Goal: Information Seeking & Learning: Learn about a topic

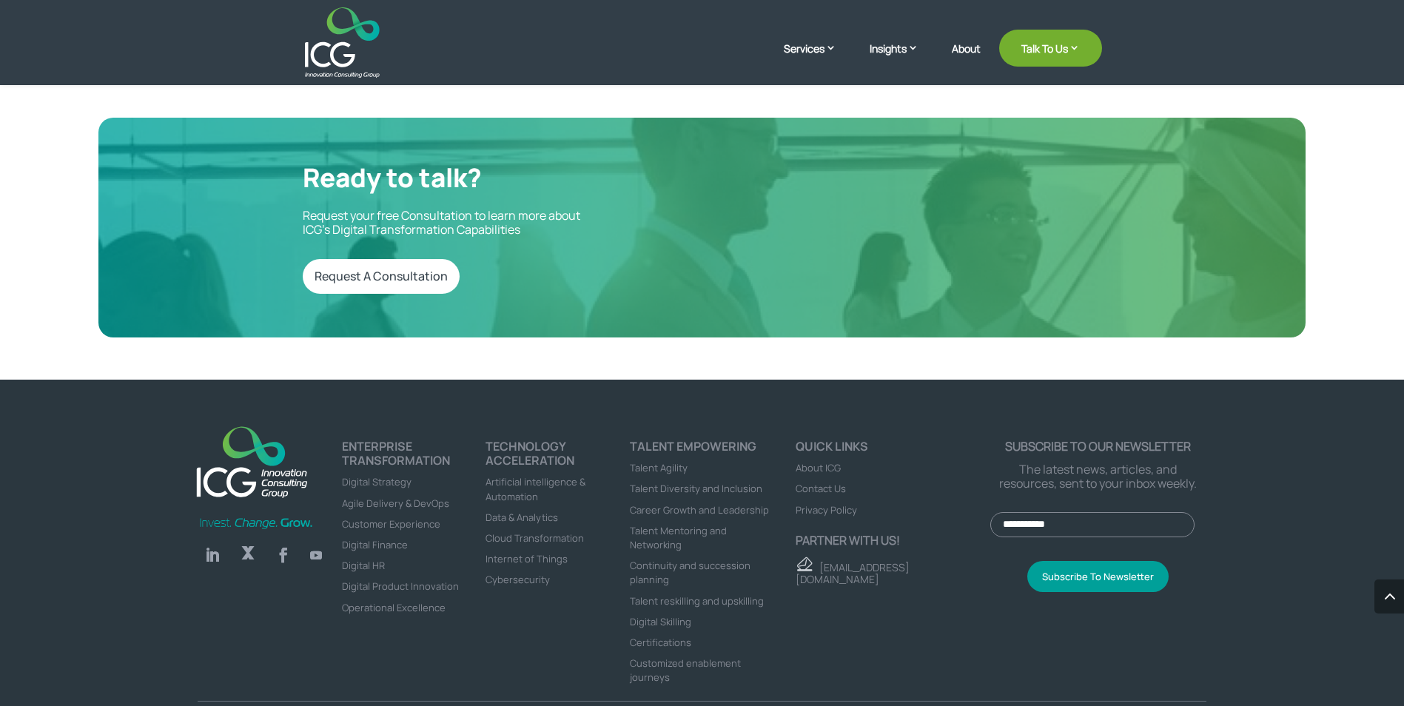
scroll to position [4425, 0]
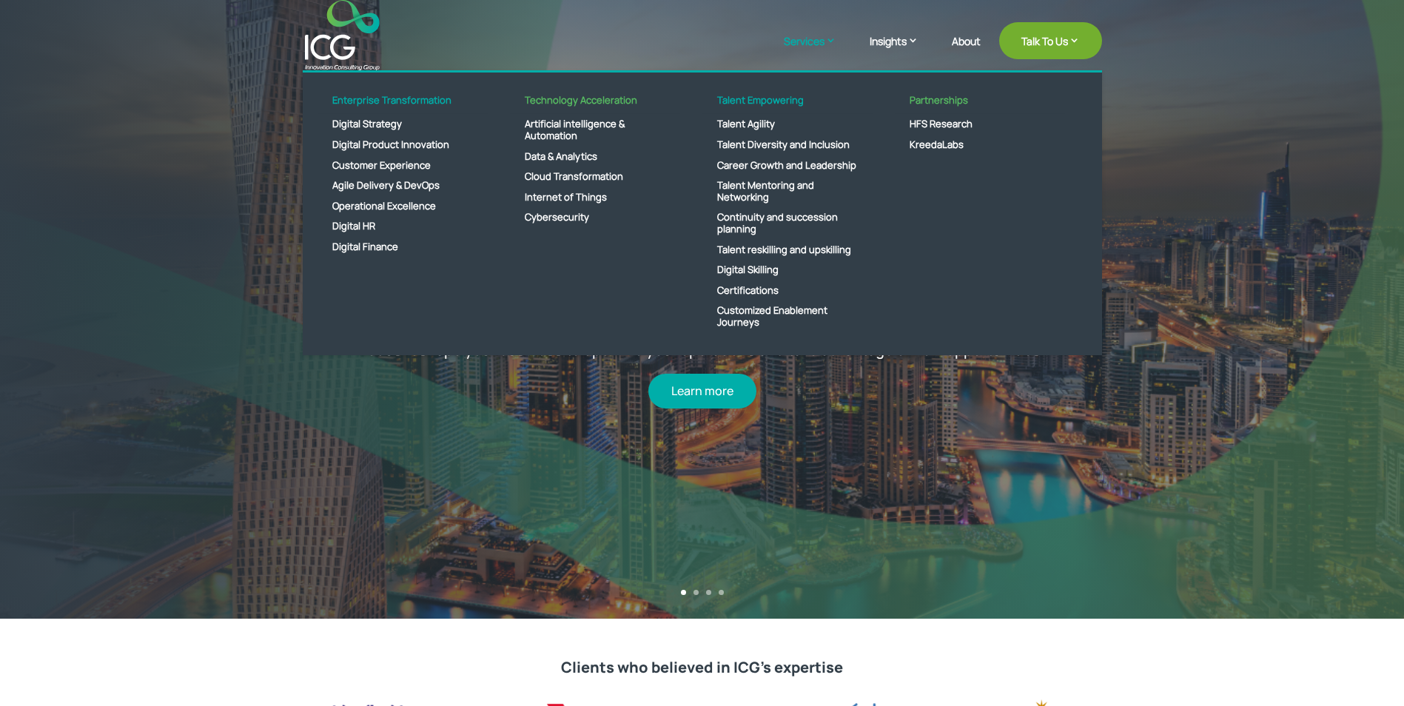
click at [815, 38] on link "Services" at bounding box center [817, 51] width 67 height 37
click at [571, 157] on link "Data & Analytics" at bounding box center [595, 157] width 170 height 21
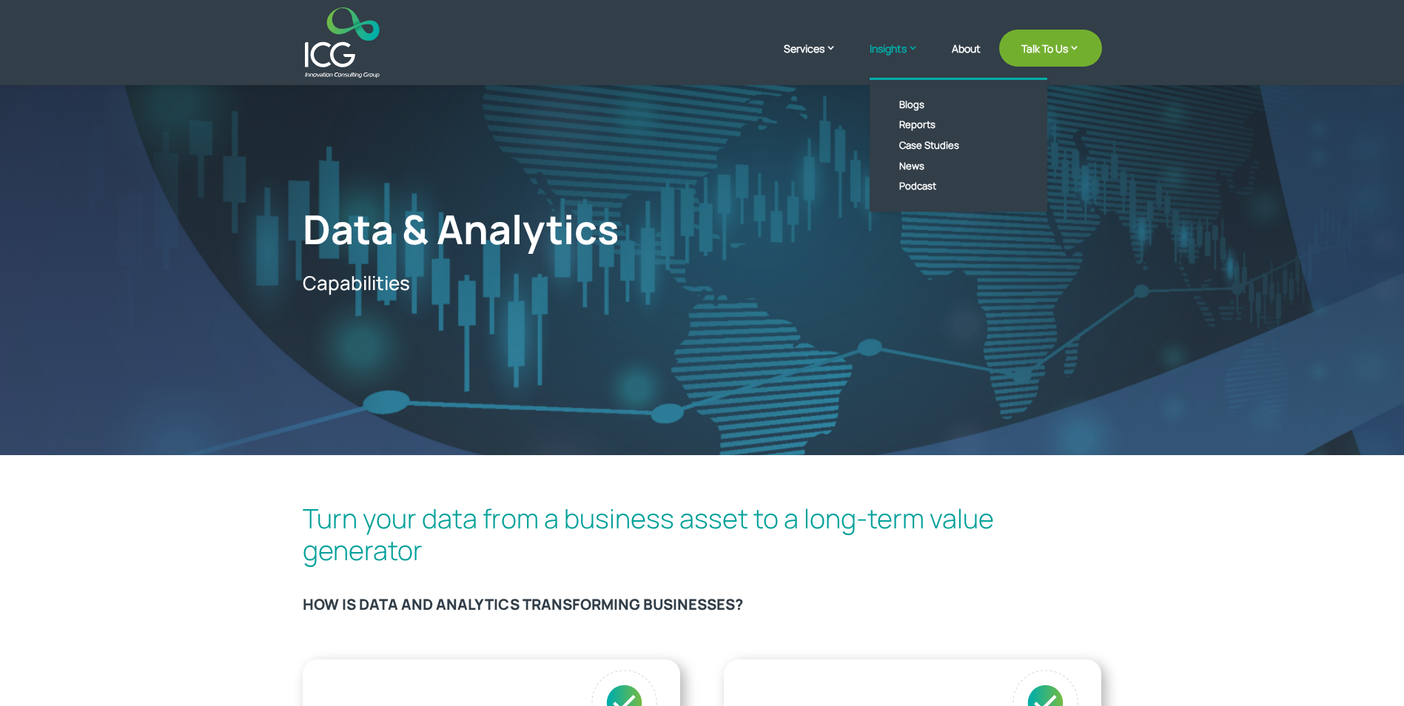
scroll to position [8, 0]
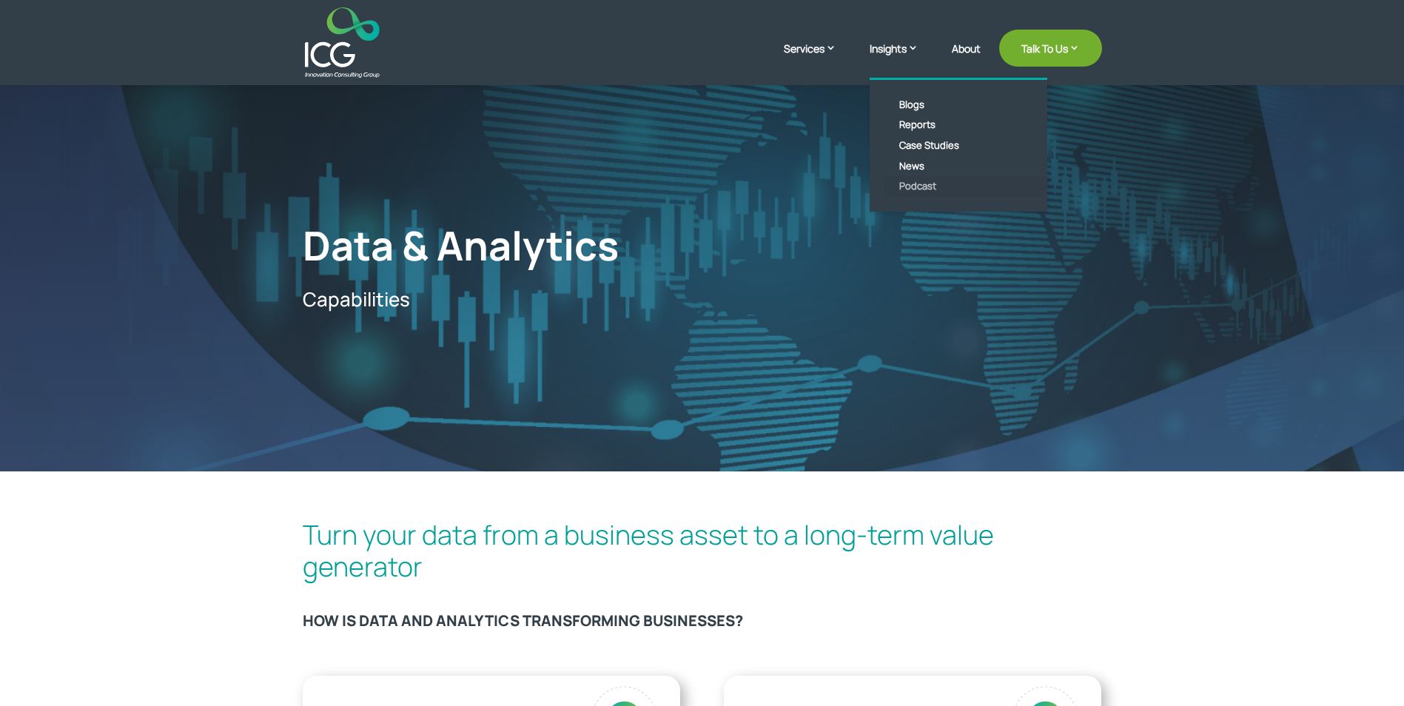
click at [904, 185] on link "Podcast" at bounding box center [969, 186] width 170 height 21
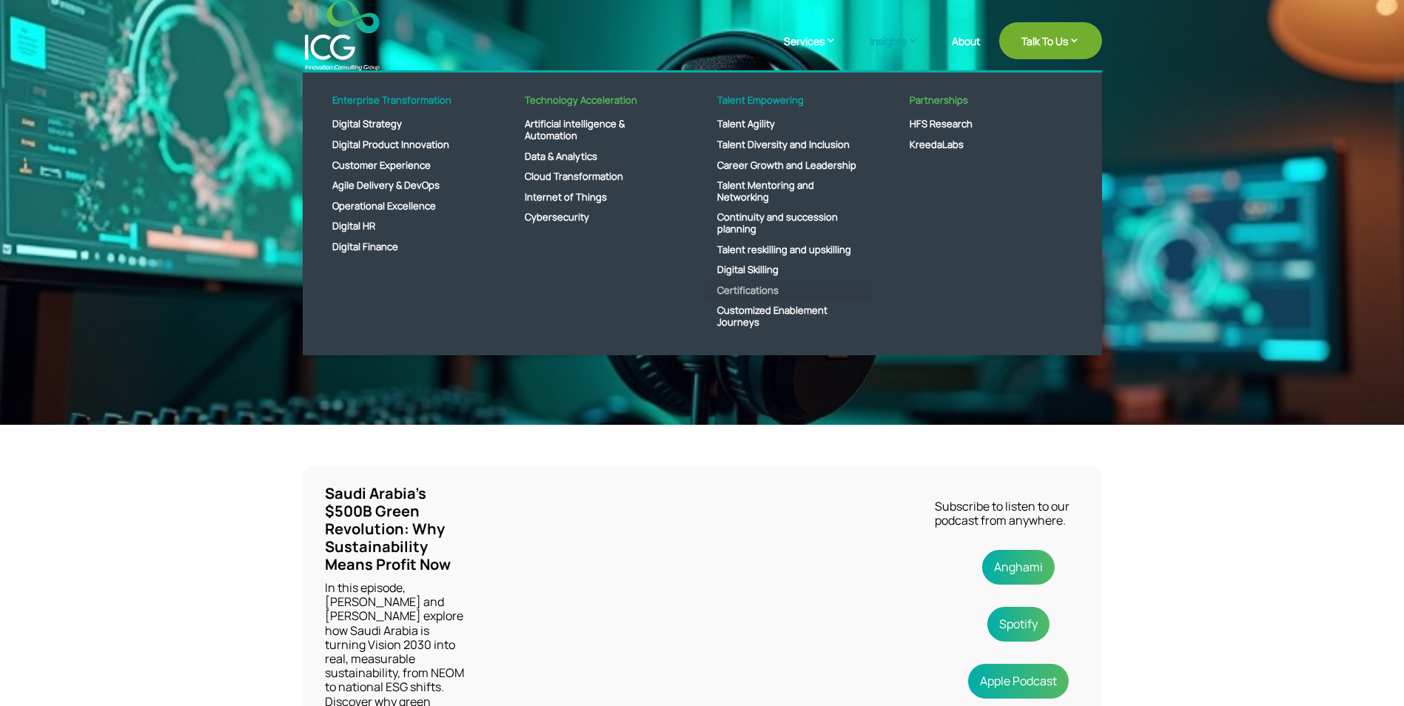
click at [754, 289] on link "Certifications" at bounding box center [787, 290] width 170 height 21
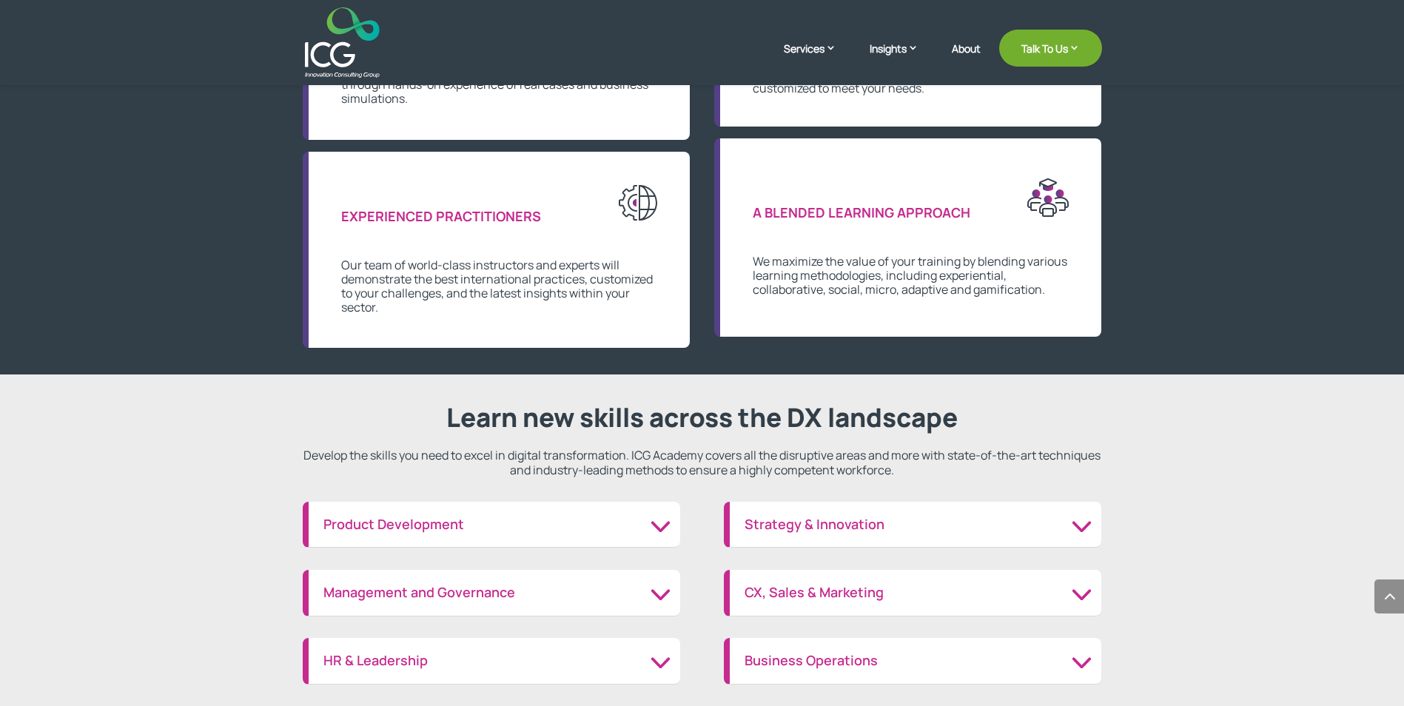
scroll to position [1550, 0]
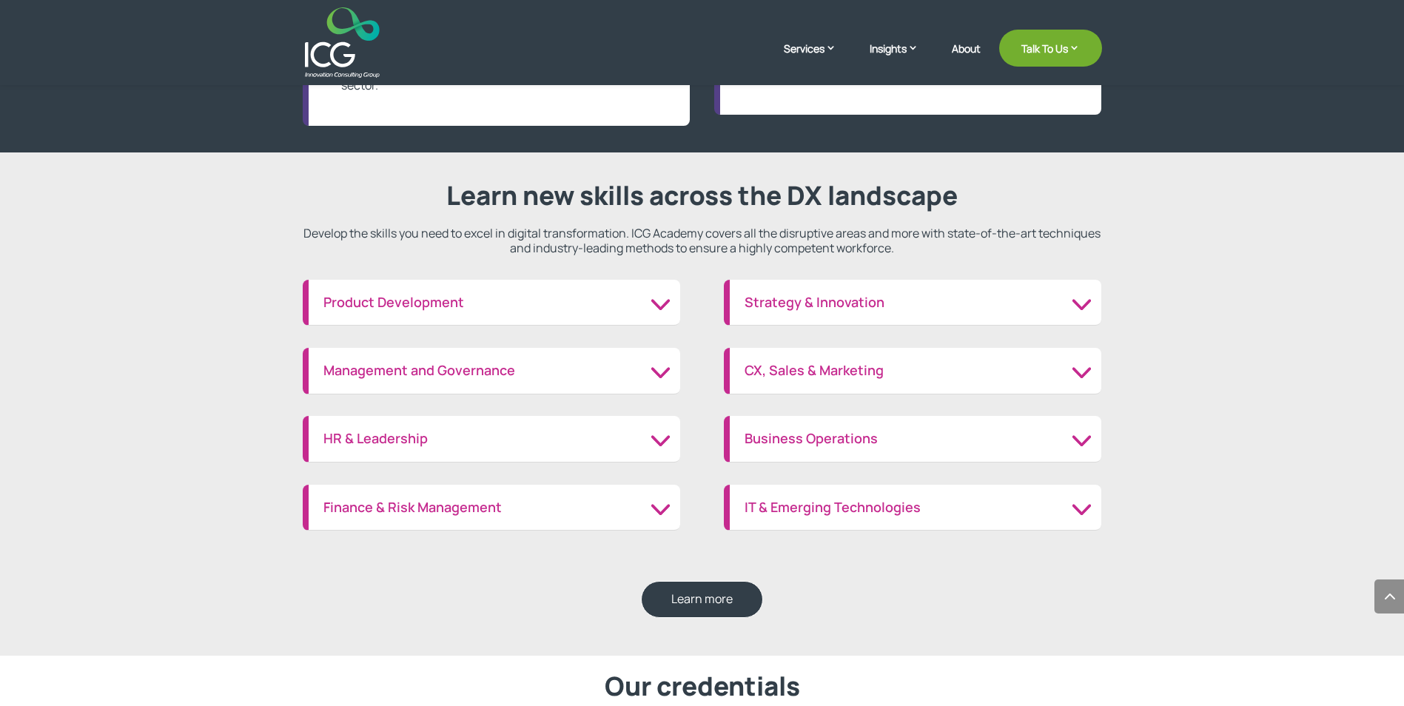
click at [655, 303] on h3 "Product Development" at bounding box center [494, 303] width 342 height 16
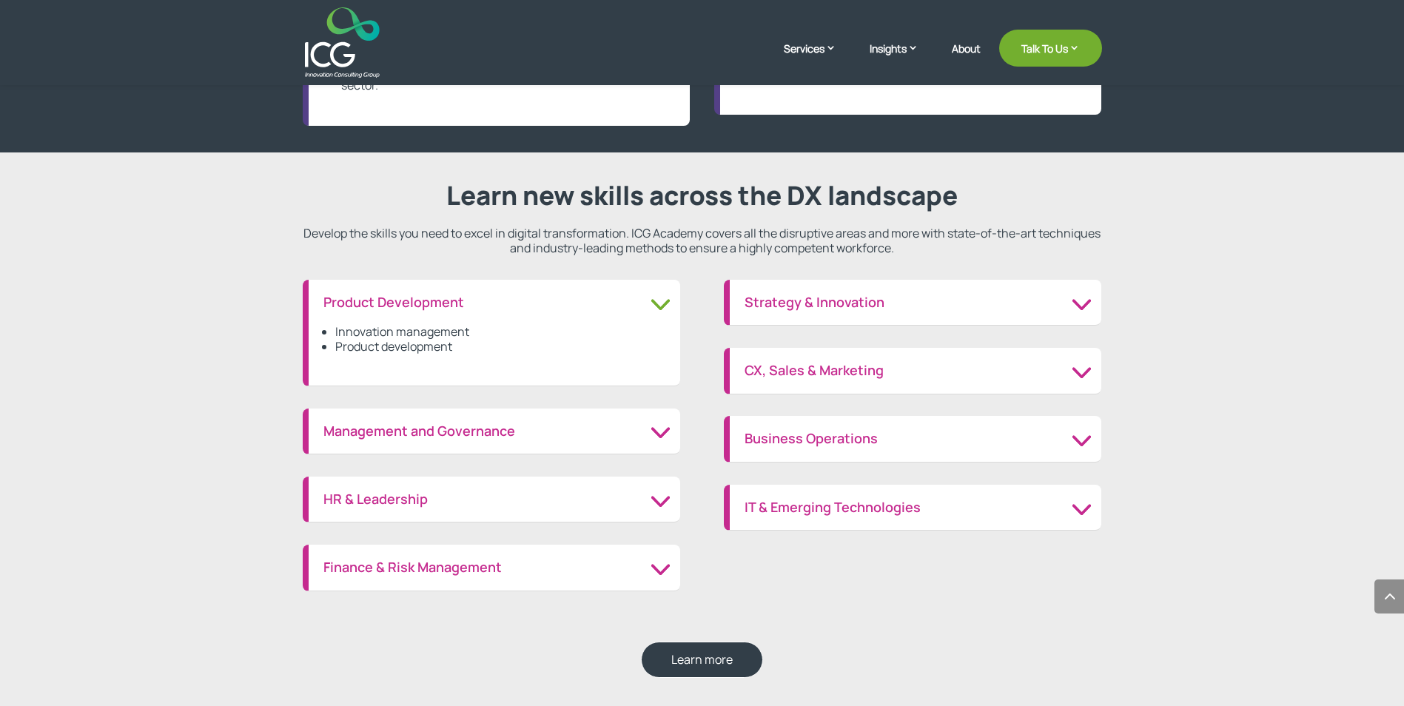
click at [655, 423] on h3 "Management and Governance" at bounding box center [494, 431] width 342 height 16
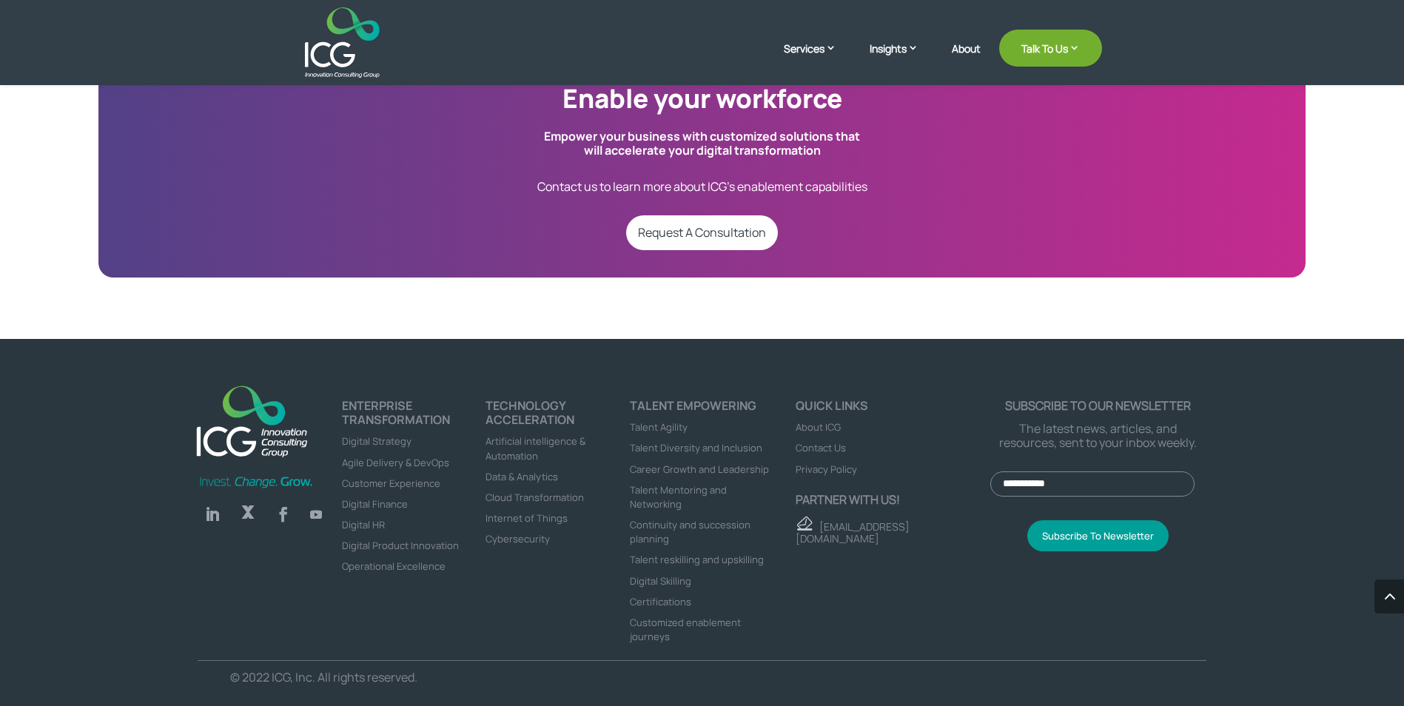
scroll to position [3496, 0]
click at [491, 474] on span "Data & Analytics" at bounding box center [521, 475] width 73 height 13
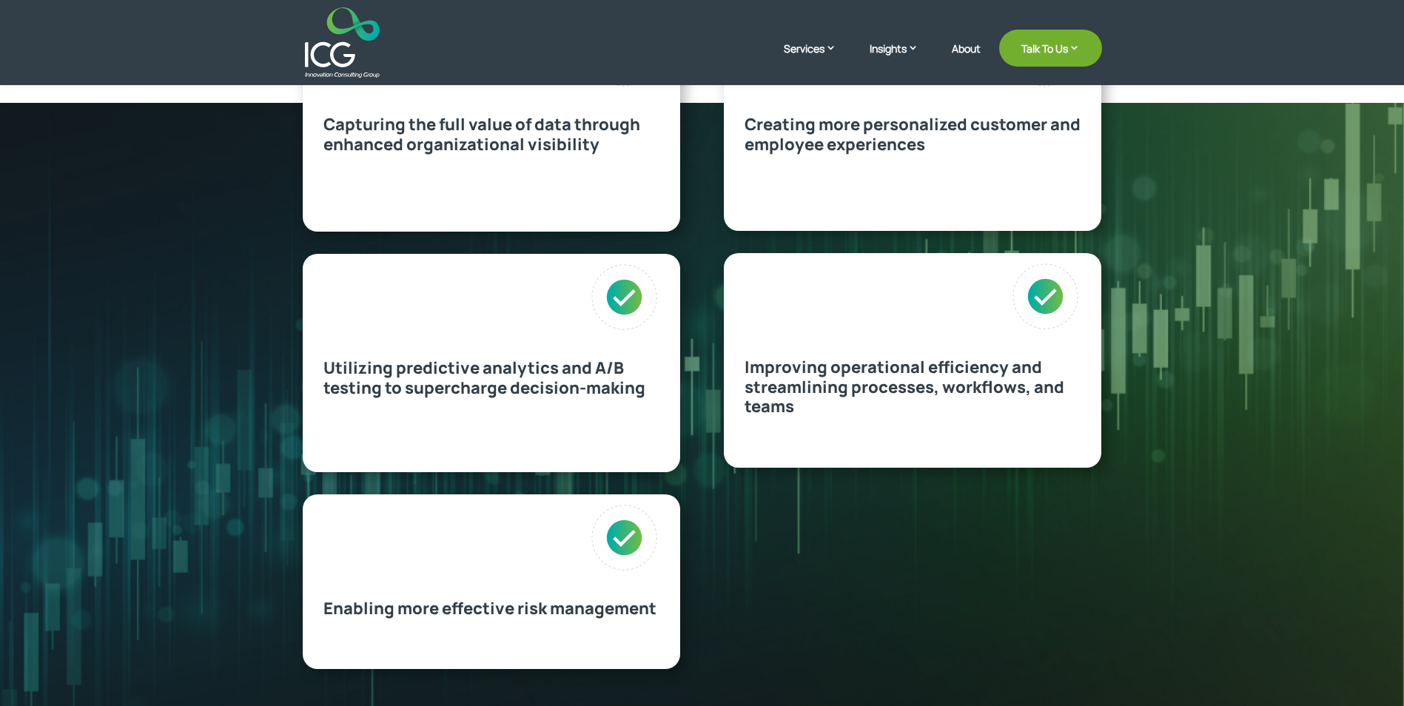
scroll to position [156, 0]
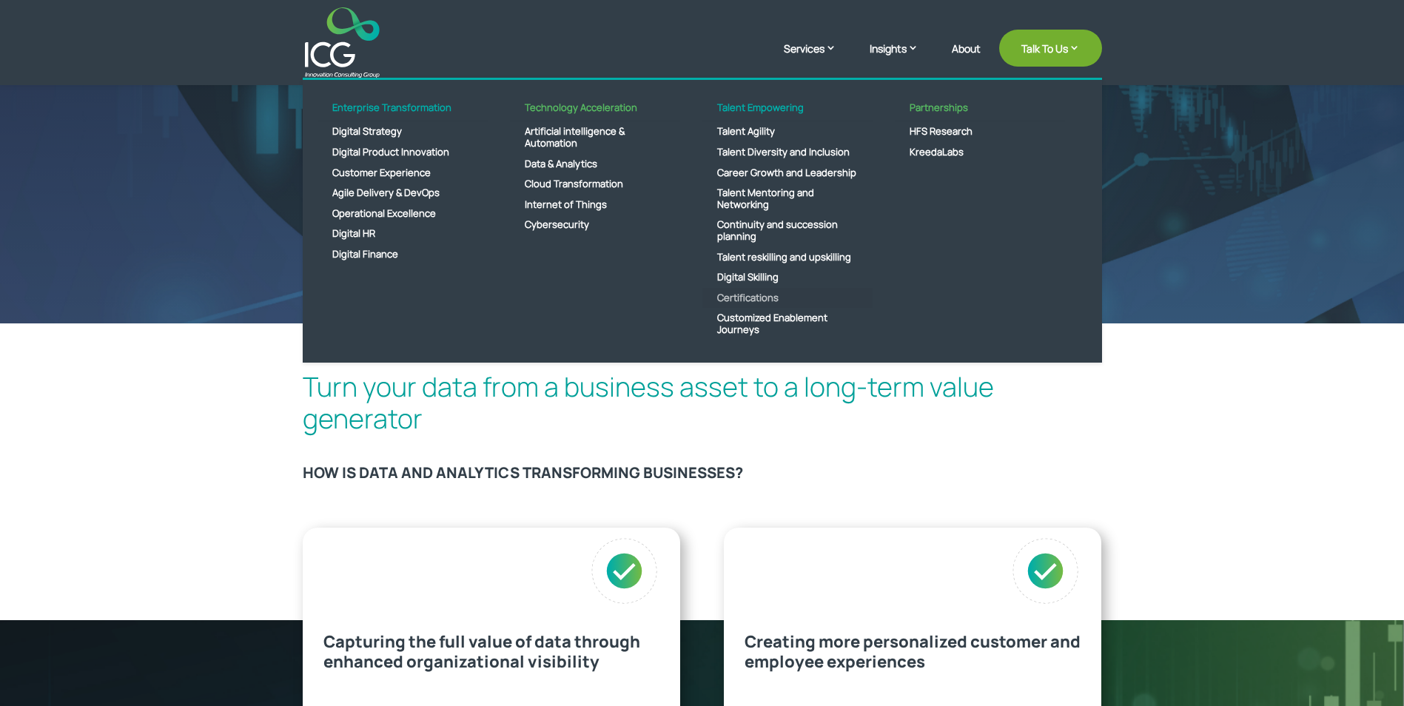
click at [744, 295] on link "Certifications" at bounding box center [787, 298] width 170 height 21
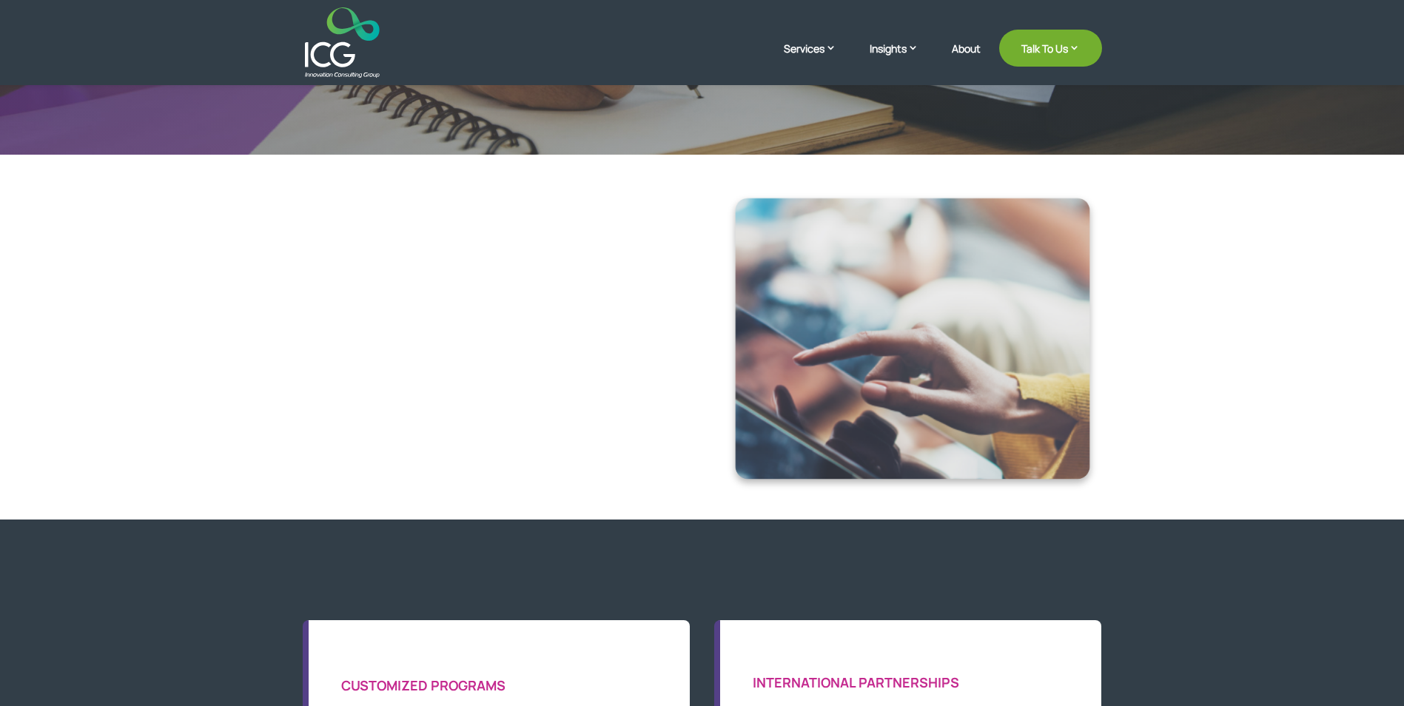
scroll to position [222, 0]
click at [777, 364] on img at bounding box center [912, 342] width 377 height 304
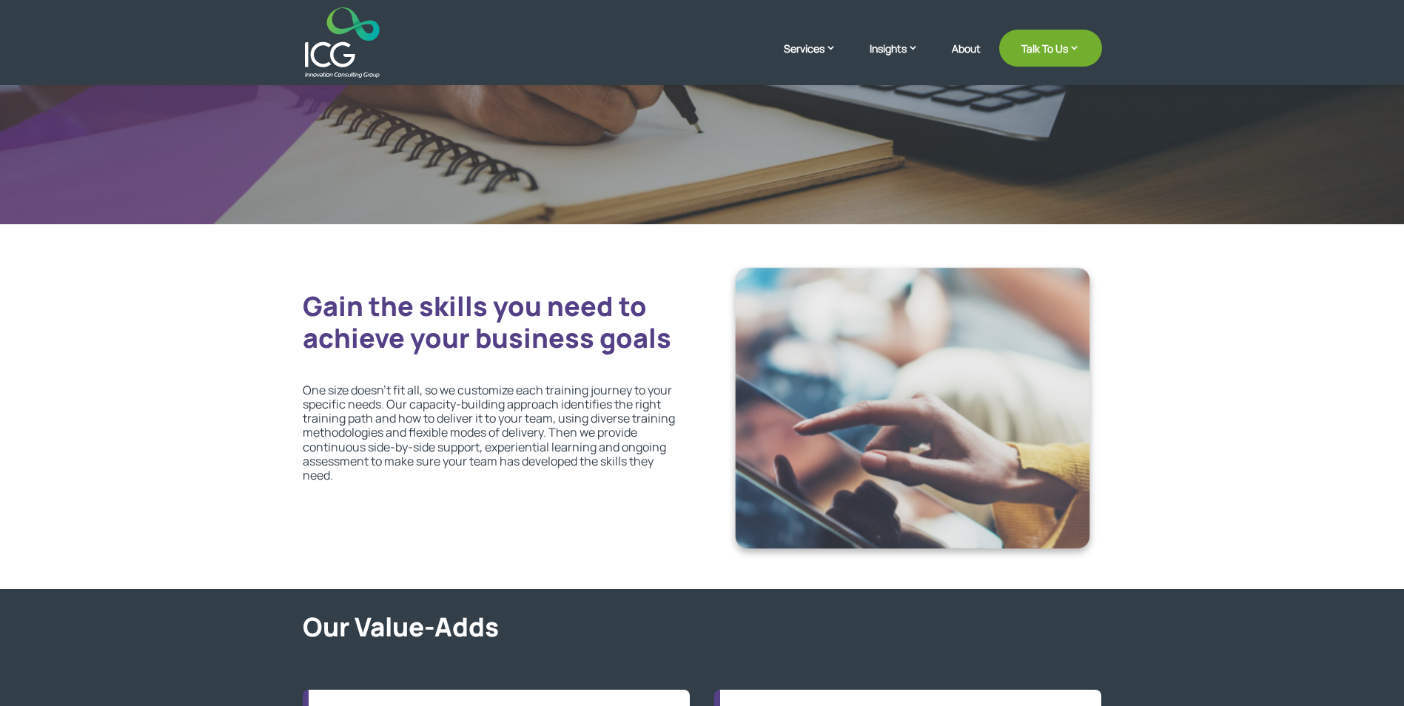
click at [416, 374] on div "Gain the skills you need to achieve your business goals One size doesn’t fit al…" at bounding box center [491, 377] width 377 height 234
click at [429, 317] on h2 "Gain the skills you need to achieve your business goals" at bounding box center [491, 325] width 377 height 71
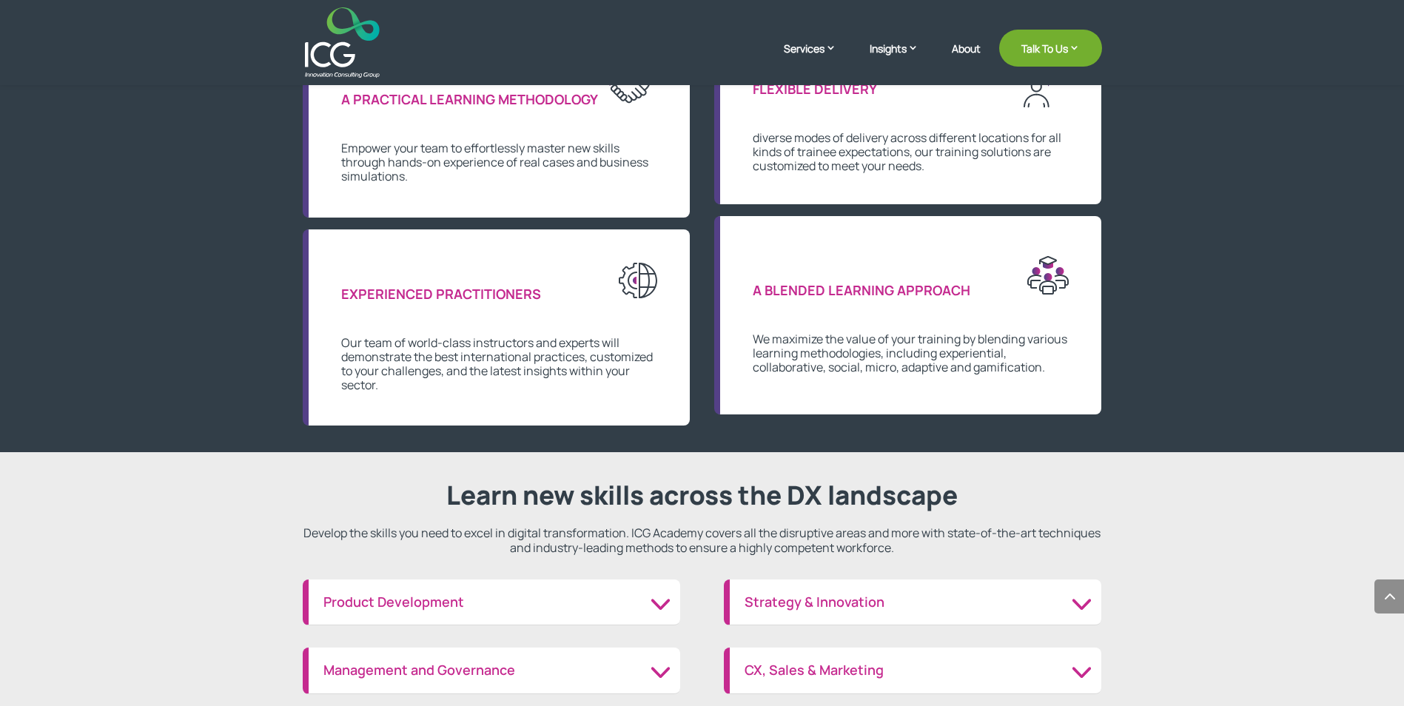
scroll to position [1480, 0]
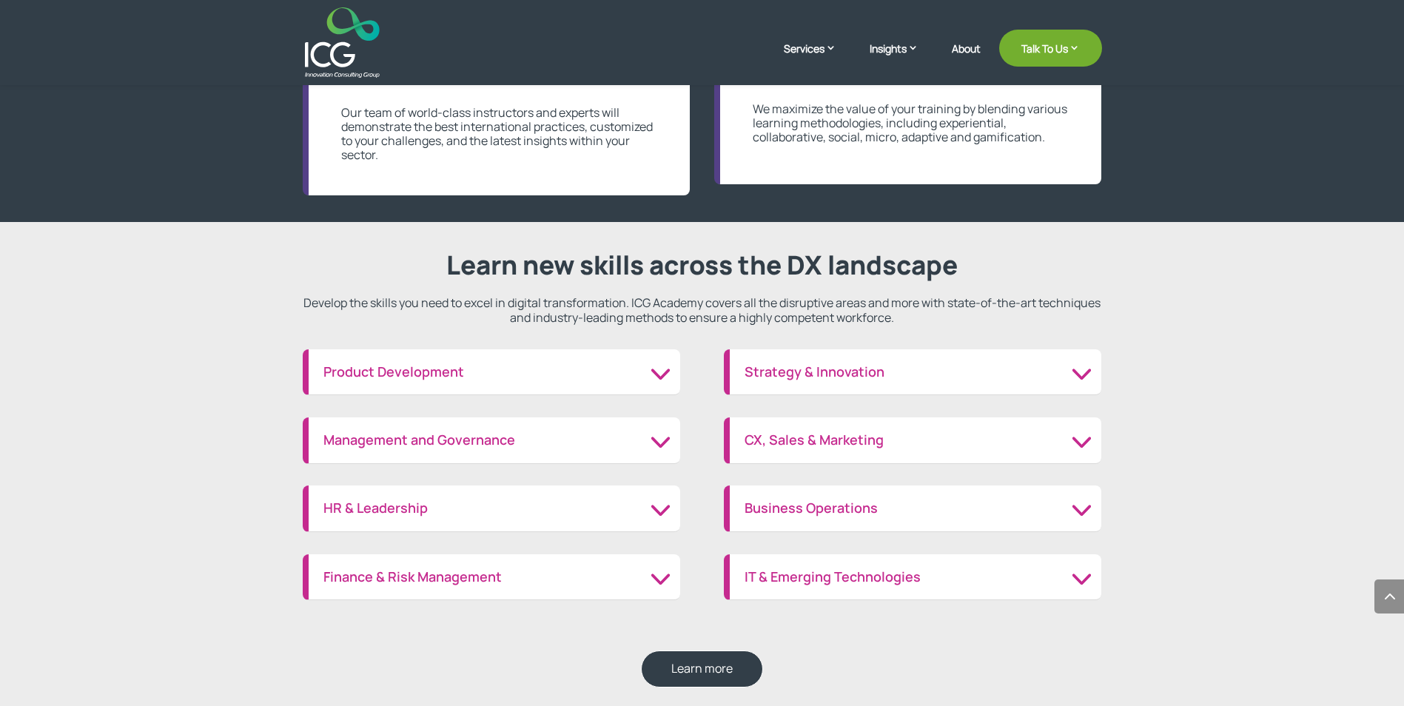
click at [1074, 377] on h3 "Strategy & Innovation" at bounding box center [915, 372] width 342 height 16
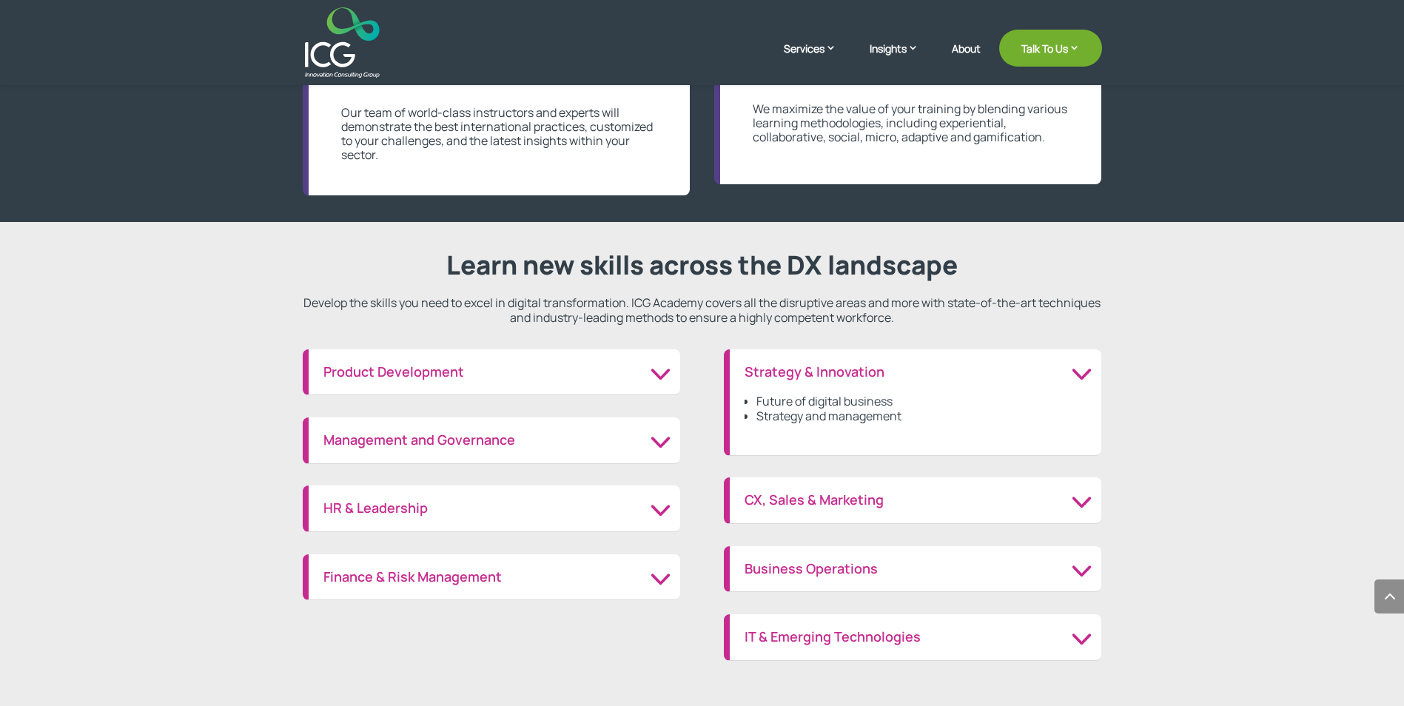
click at [1074, 377] on h3 "Strategy & Innovation" at bounding box center [915, 372] width 342 height 16
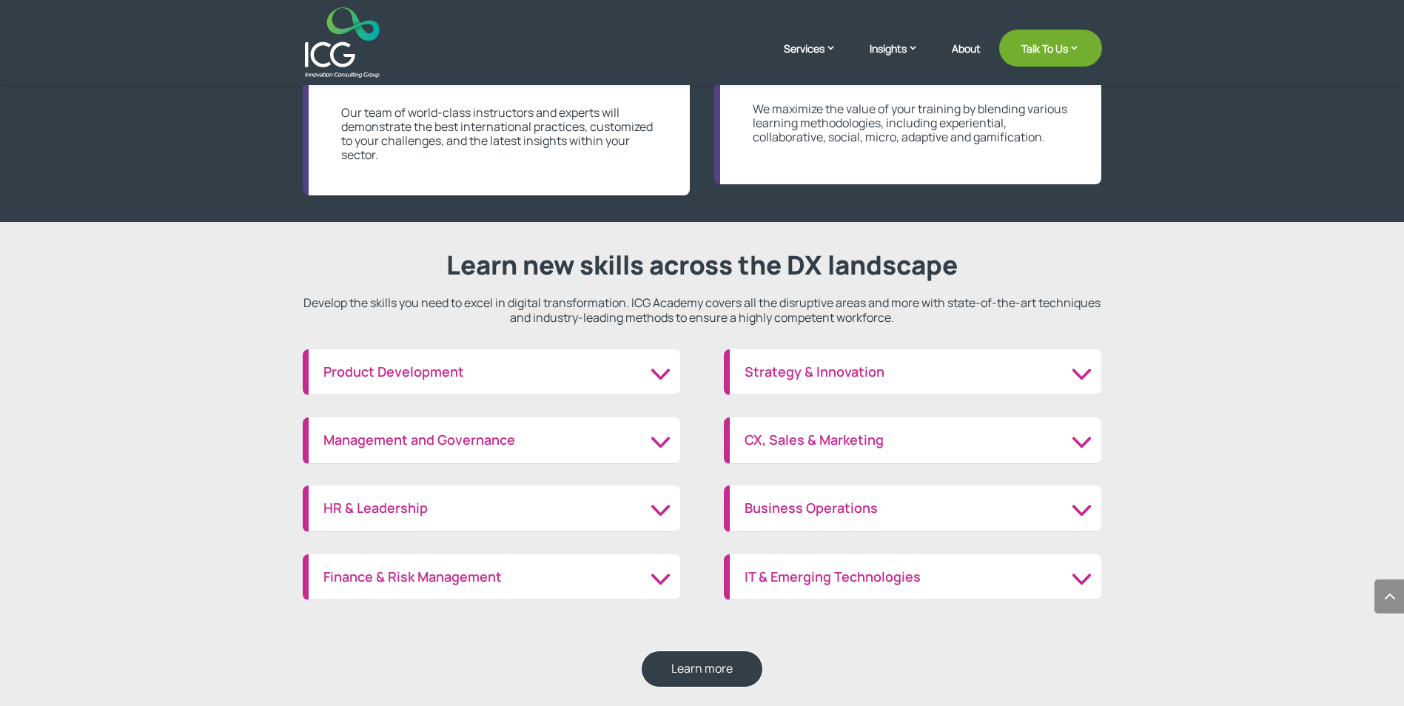
click at [1007, 502] on h3 "Business Operations" at bounding box center [915, 508] width 342 height 16
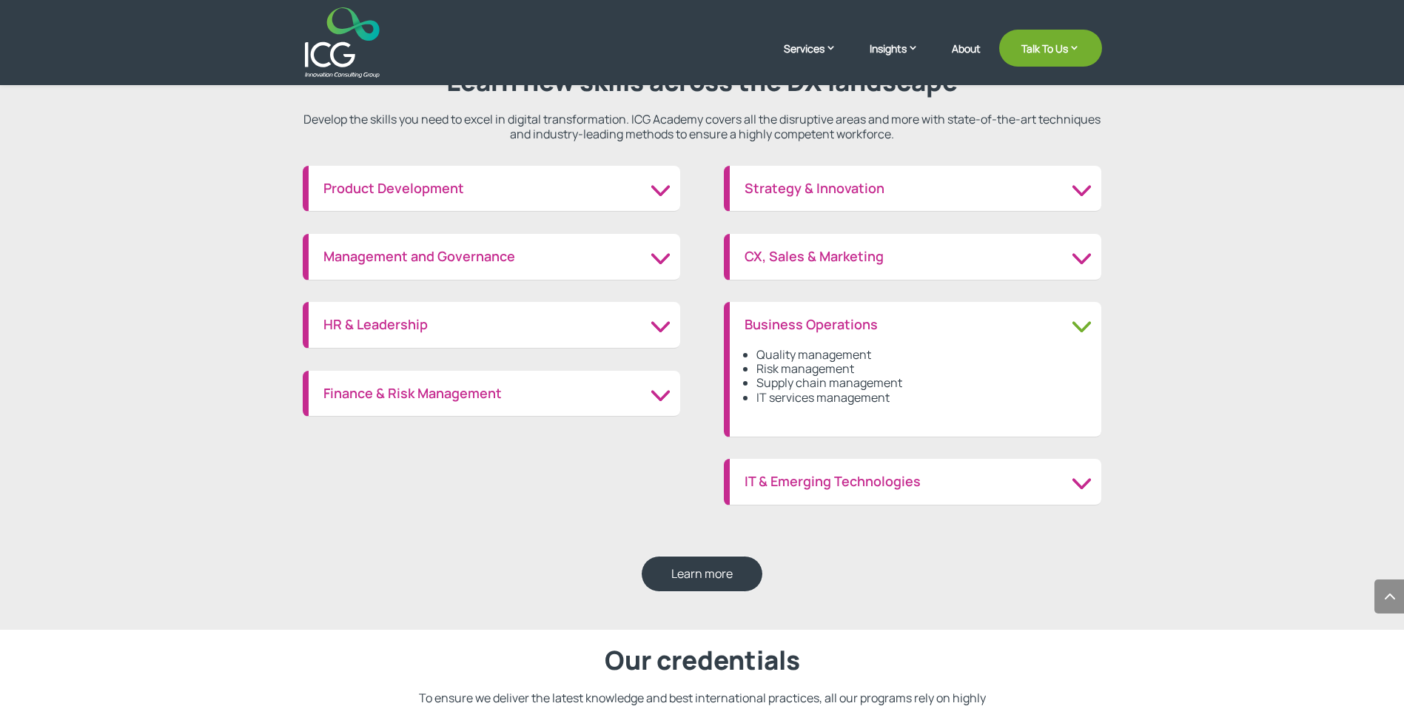
scroll to position [1702, 0]
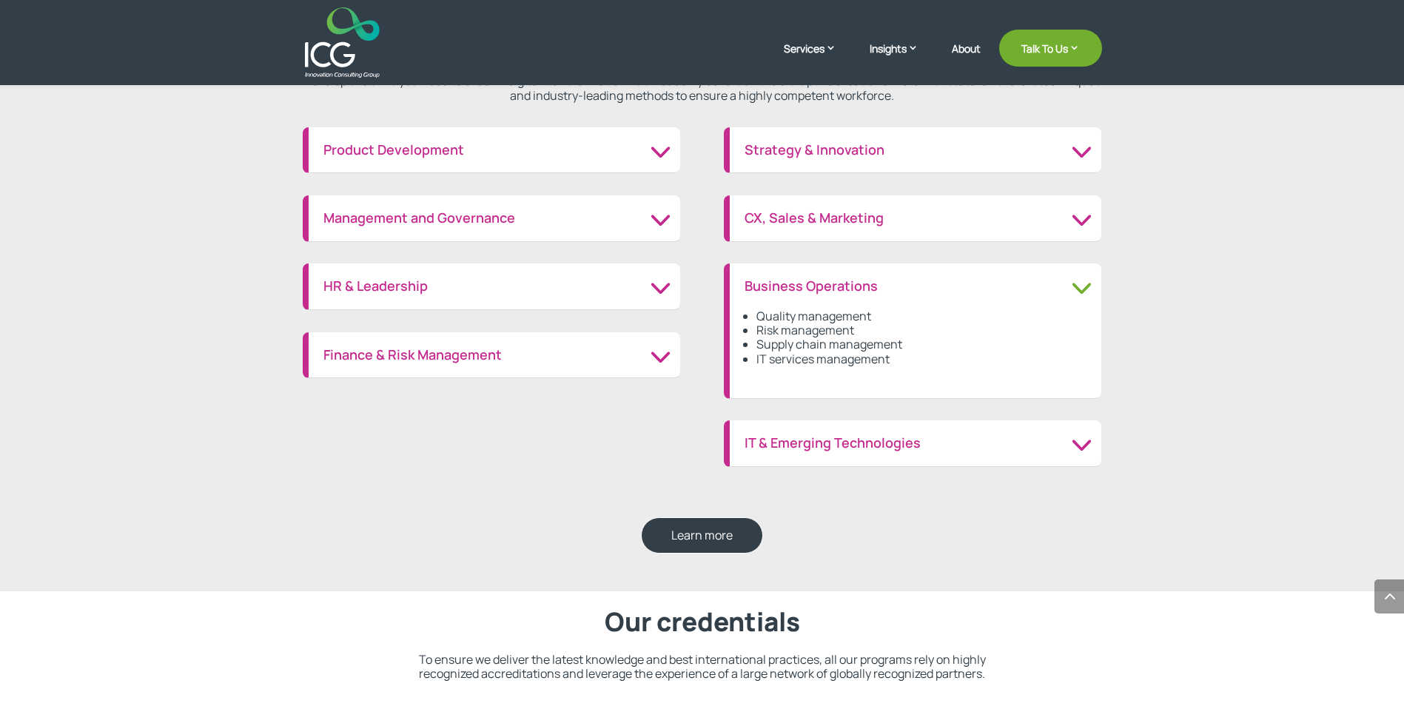
click at [1061, 445] on h3 "IT & Emerging Technologies" at bounding box center [915, 443] width 342 height 16
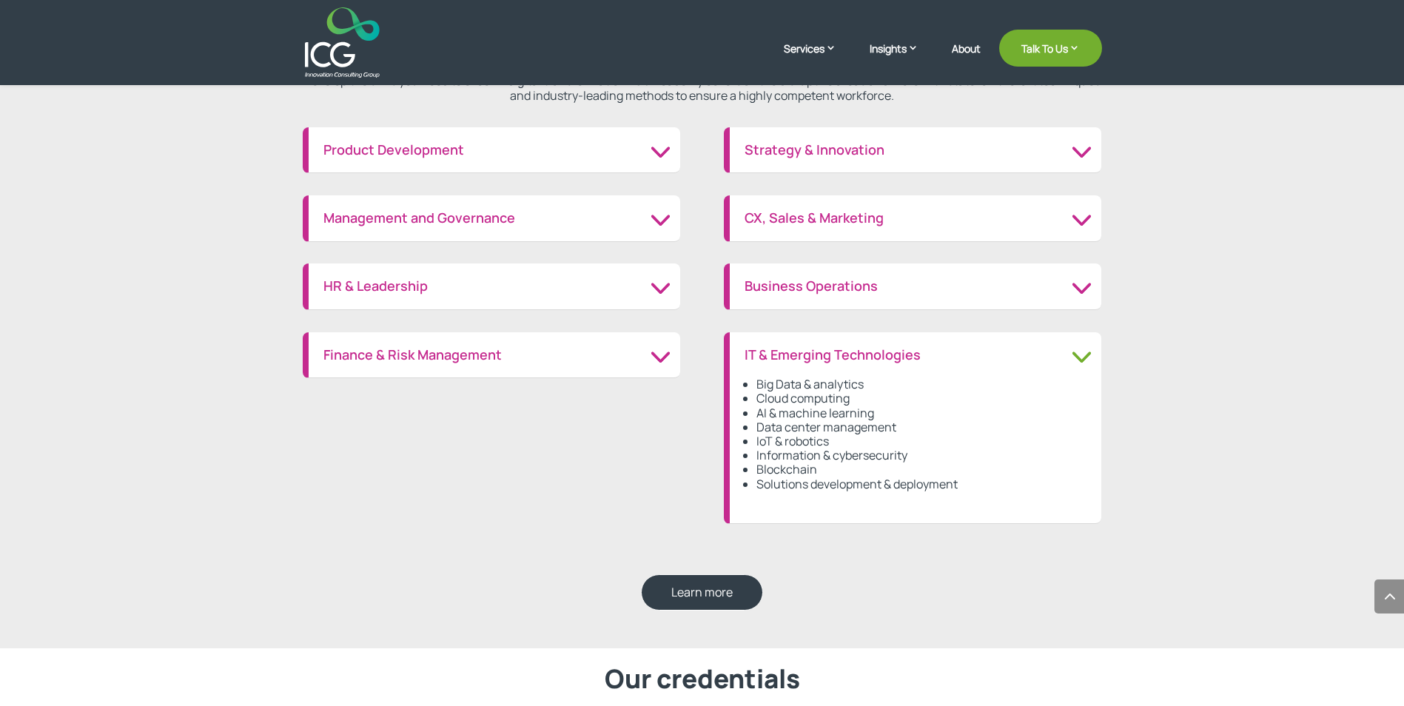
click at [873, 235] on div "CX, Sales & Marketing Future of digital business Strategy and management" at bounding box center [912, 218] width 377 height 47
click at [861, 223] on h3 "CX, Sales & Marketing" at bounding box center [915, 218] width 342 height 16
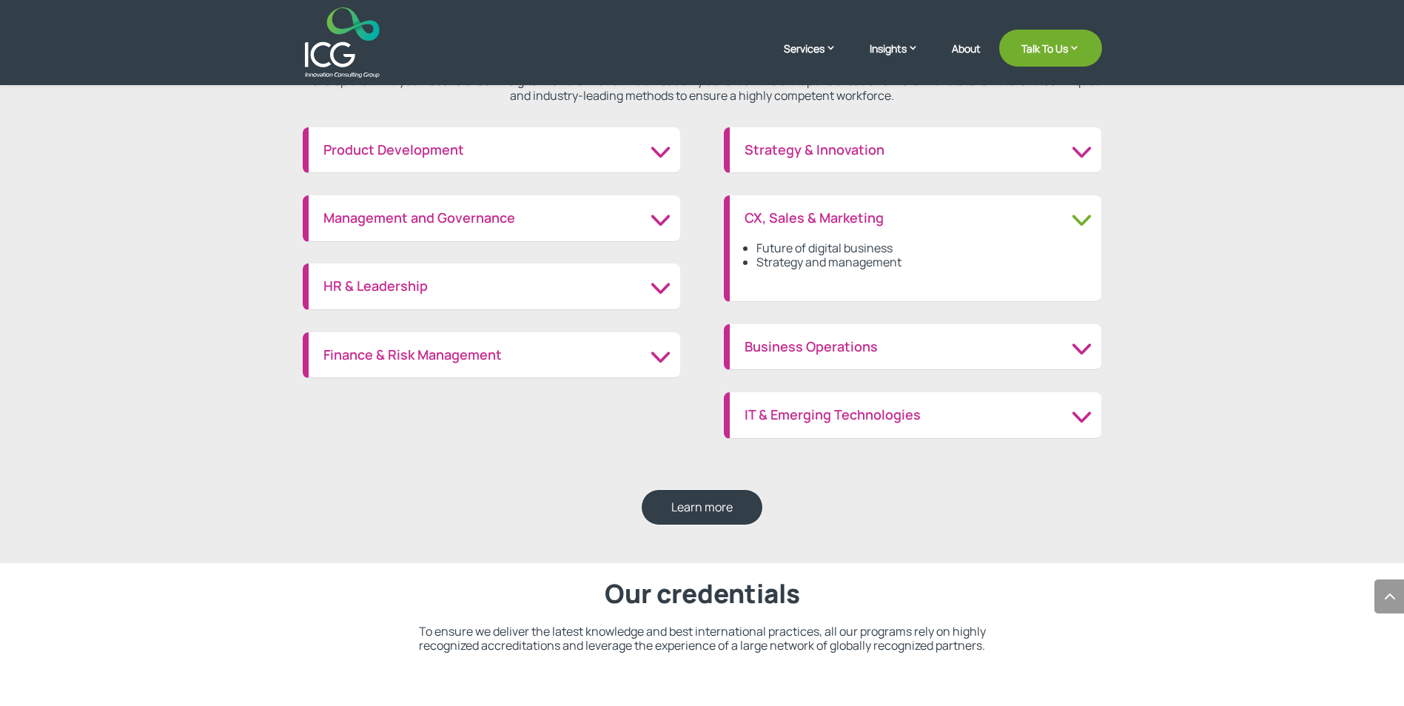
click at [554, 340] on div "Finance & Risk Management Finance planning & management Risk management" at bounding box center [491, 355] width 377 height 47
click at [545, 357] on h3 "Finance & Risk Management" at bounding box center [494, 355] width 342 height 16
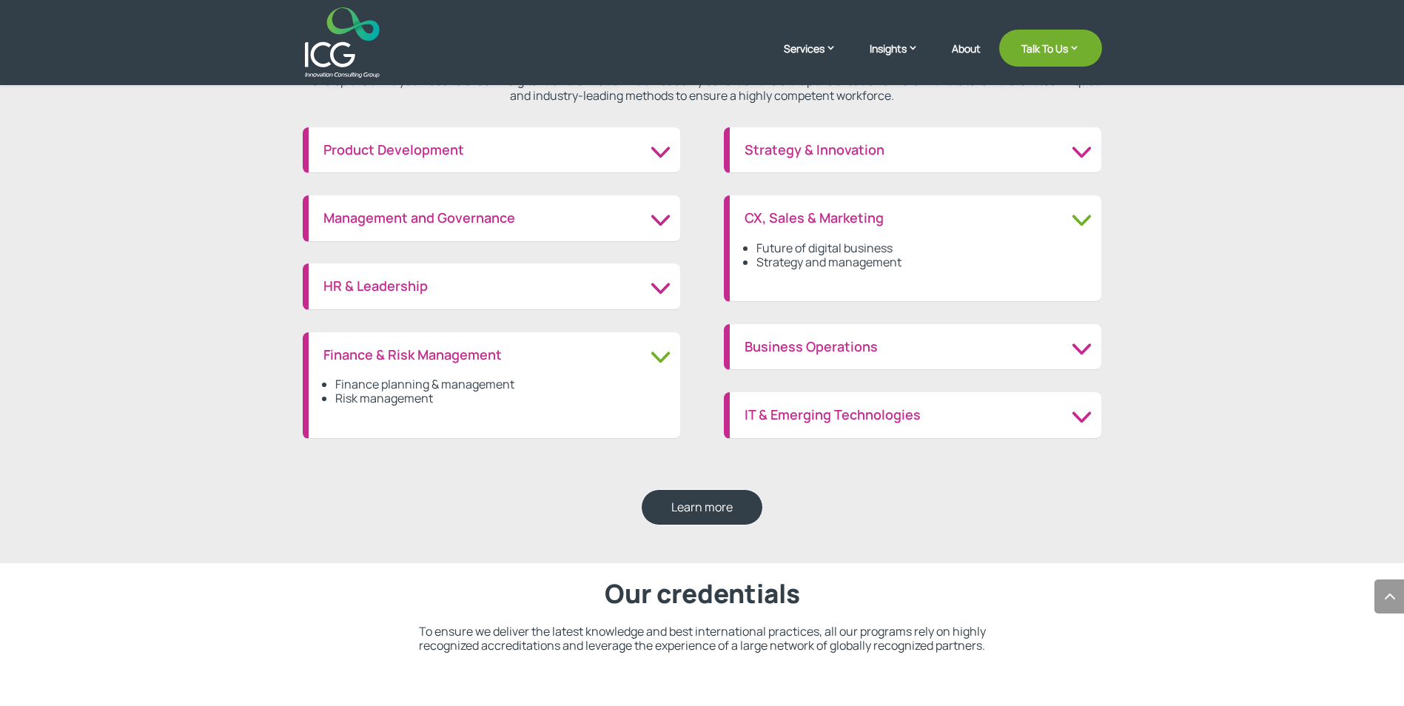
click at [446, 306] on div "HR & Leadership HR management Leadership" at bounding box center [491, 286] width 377 height 47
click at [445, 297] on div "HR & Leadership HR management Leadership" at bounding box center [491, 286] width 377 height 47
click at [445, 286] on h3 "HR & Leadership" at bounding box center [494, 286] width 342 height 16
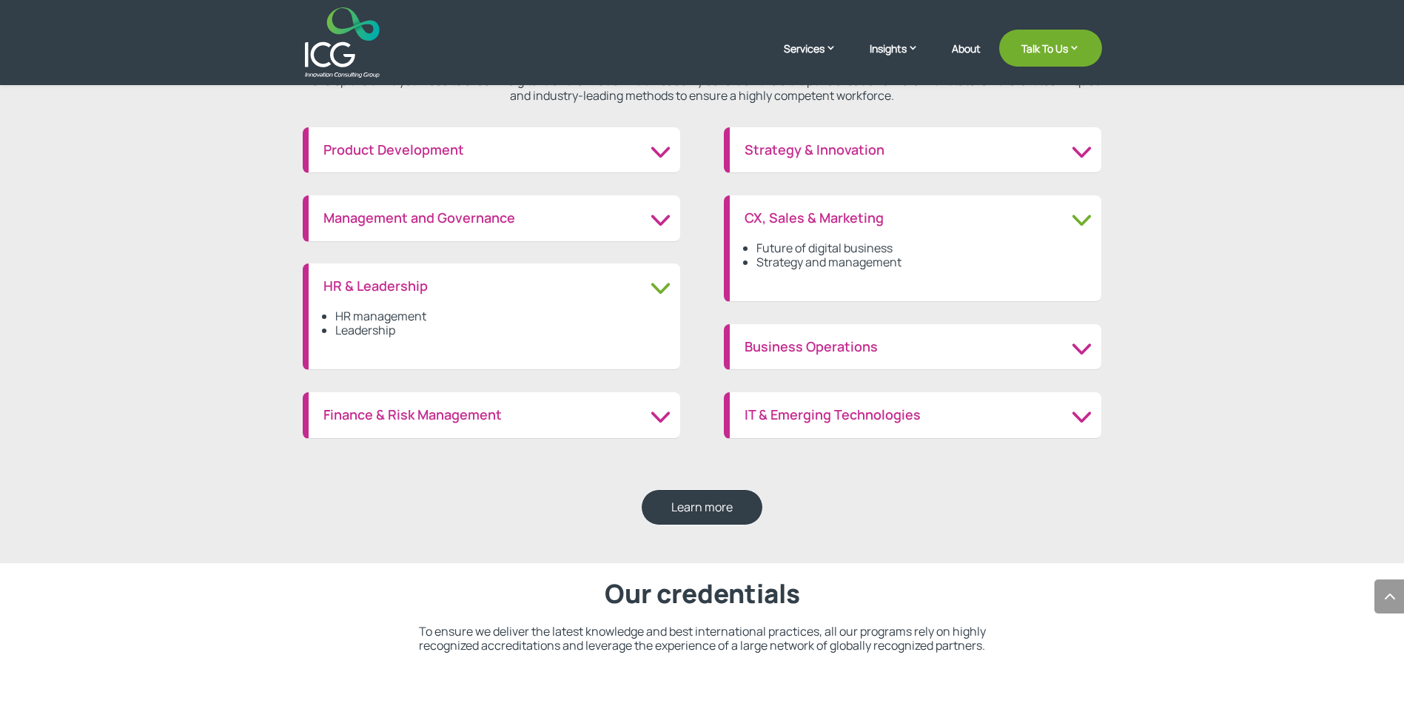
click at [446, 245] on div "Product Development Innovation management Product development Management and Go…" at bounding box center [491, 283] width 377 height 312
click at [438, 216] on h3 "Management and Governance" at bounding box center [494, 218] width 342 height 16
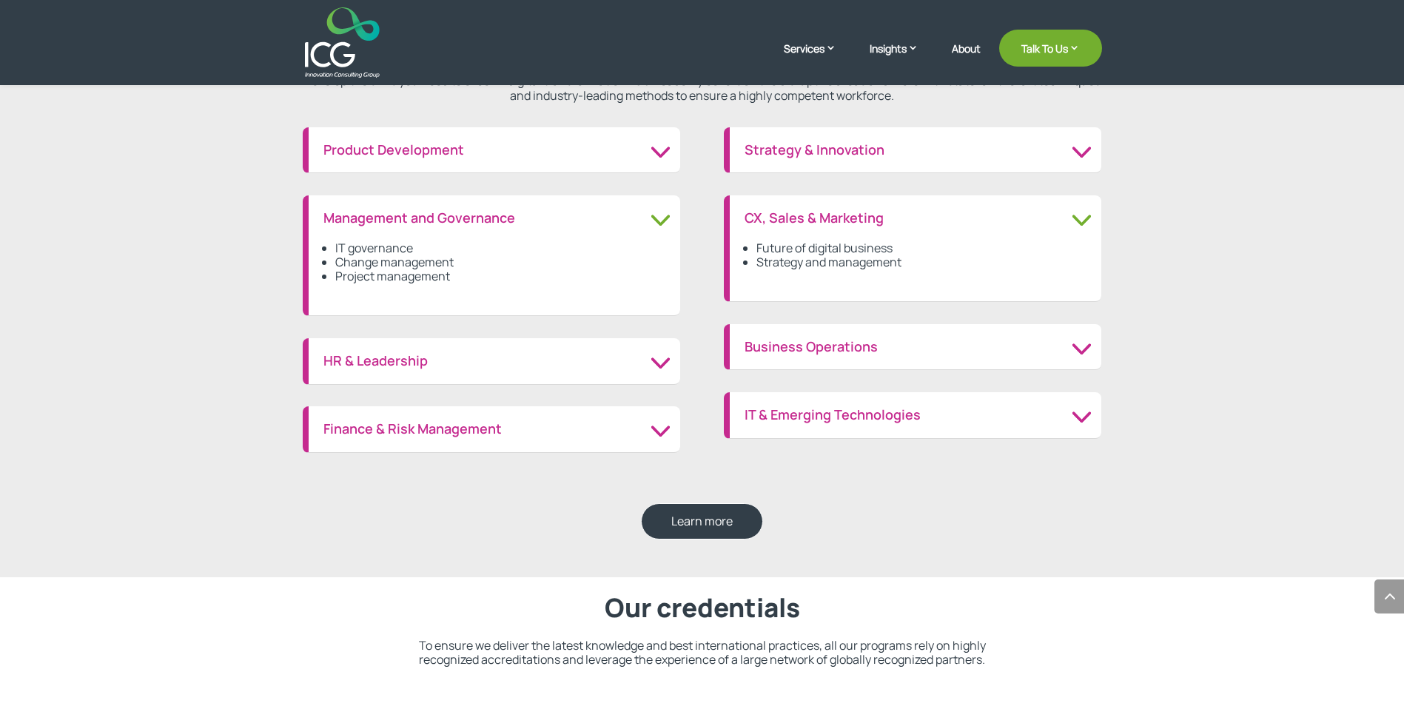
click at [422, 164] on div "Product Development Innovation management Product development" at bounding box center [491, 150] width 377 height 47
click at [410, 142] on h3 "Product Development" at bounding box center [494, 150] width 342 height 16
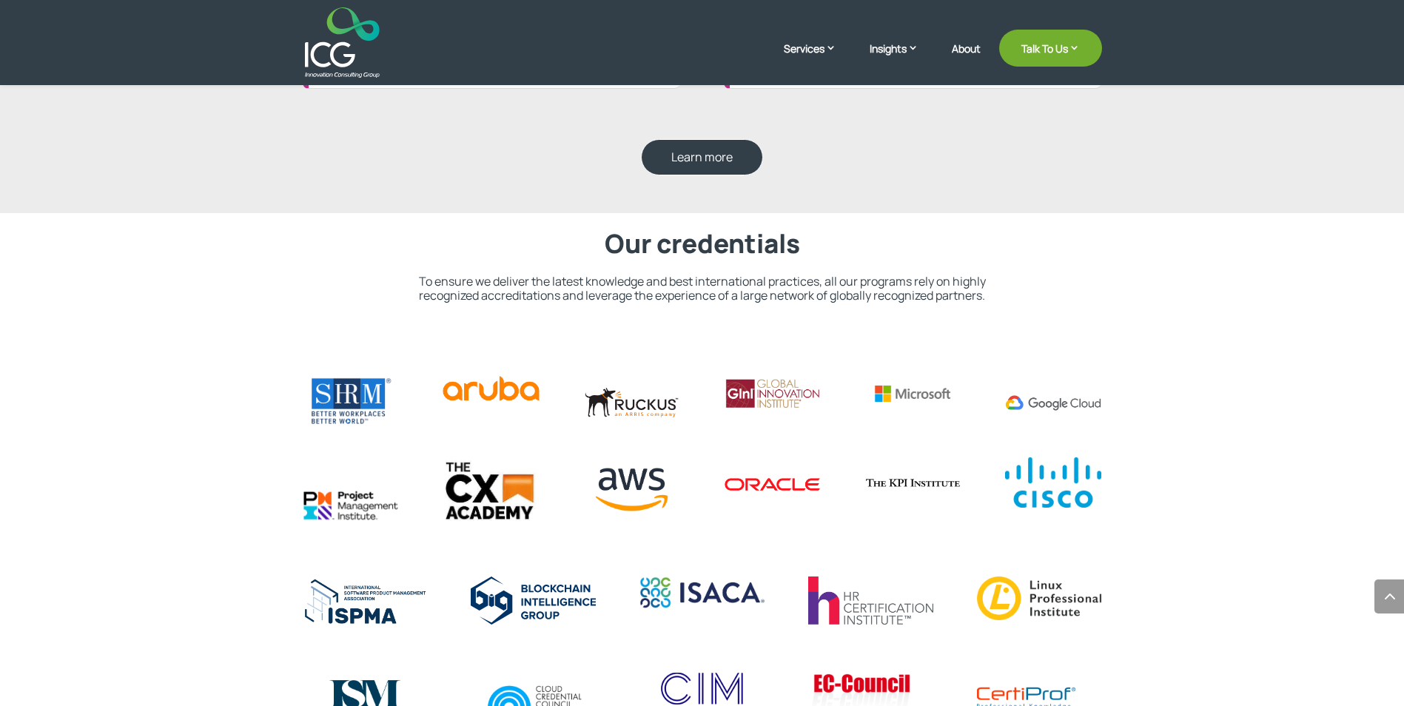
scroll to position [2072, 0]
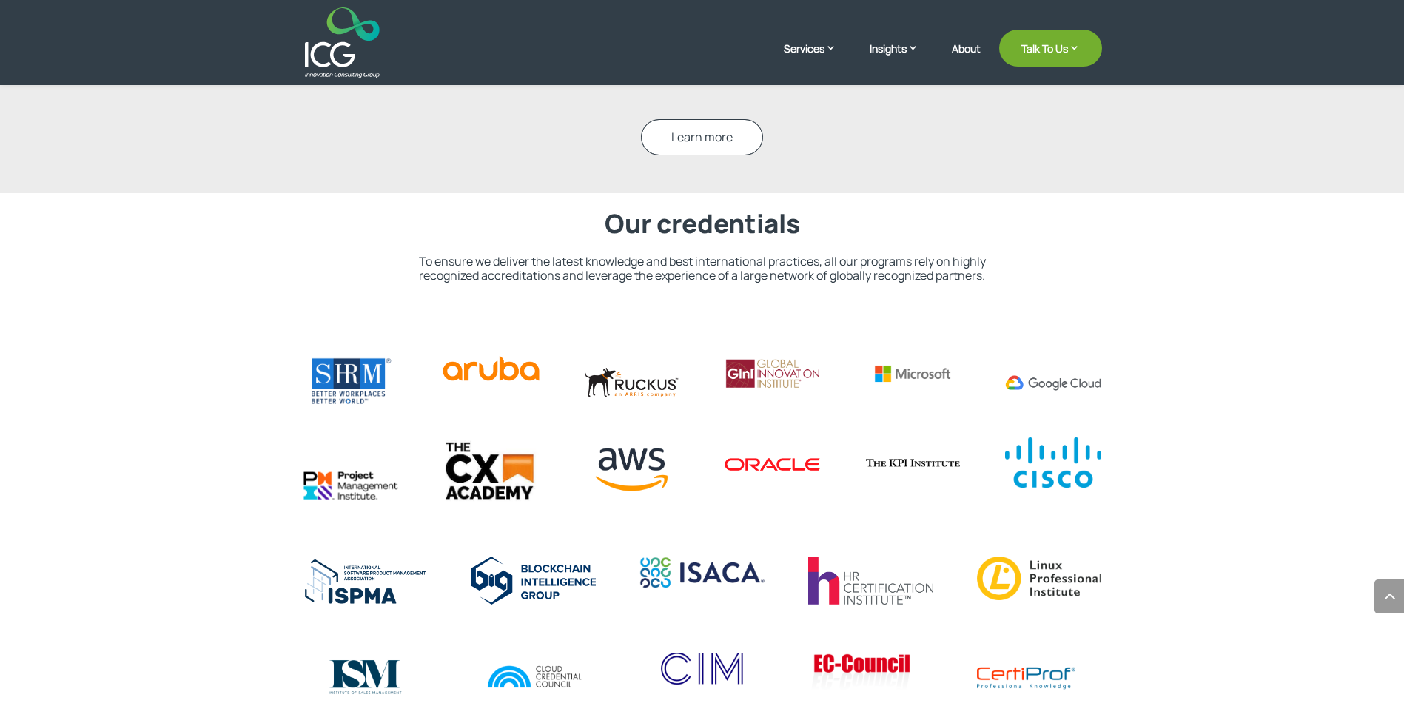
click at [674, 147] on link "Learn more" at bounding box center [702, 137] width 122 height 36
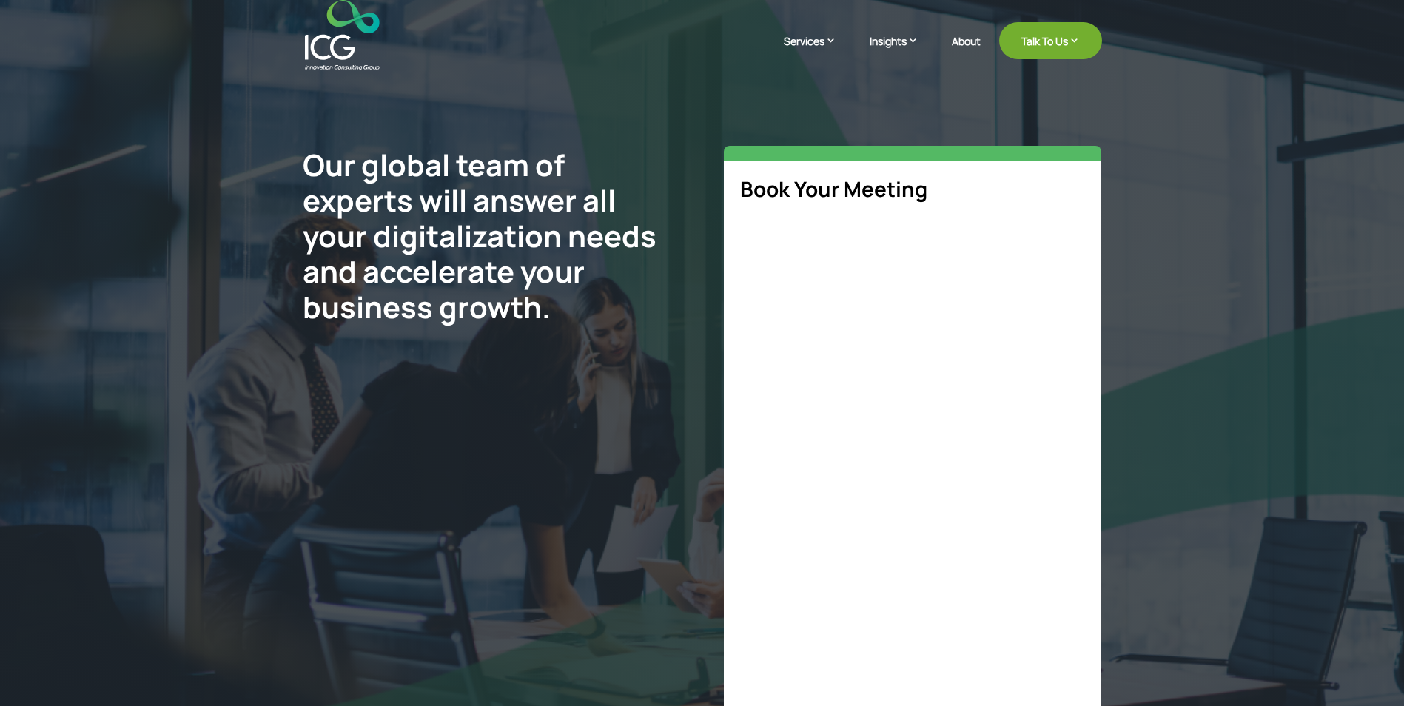
select select "**"
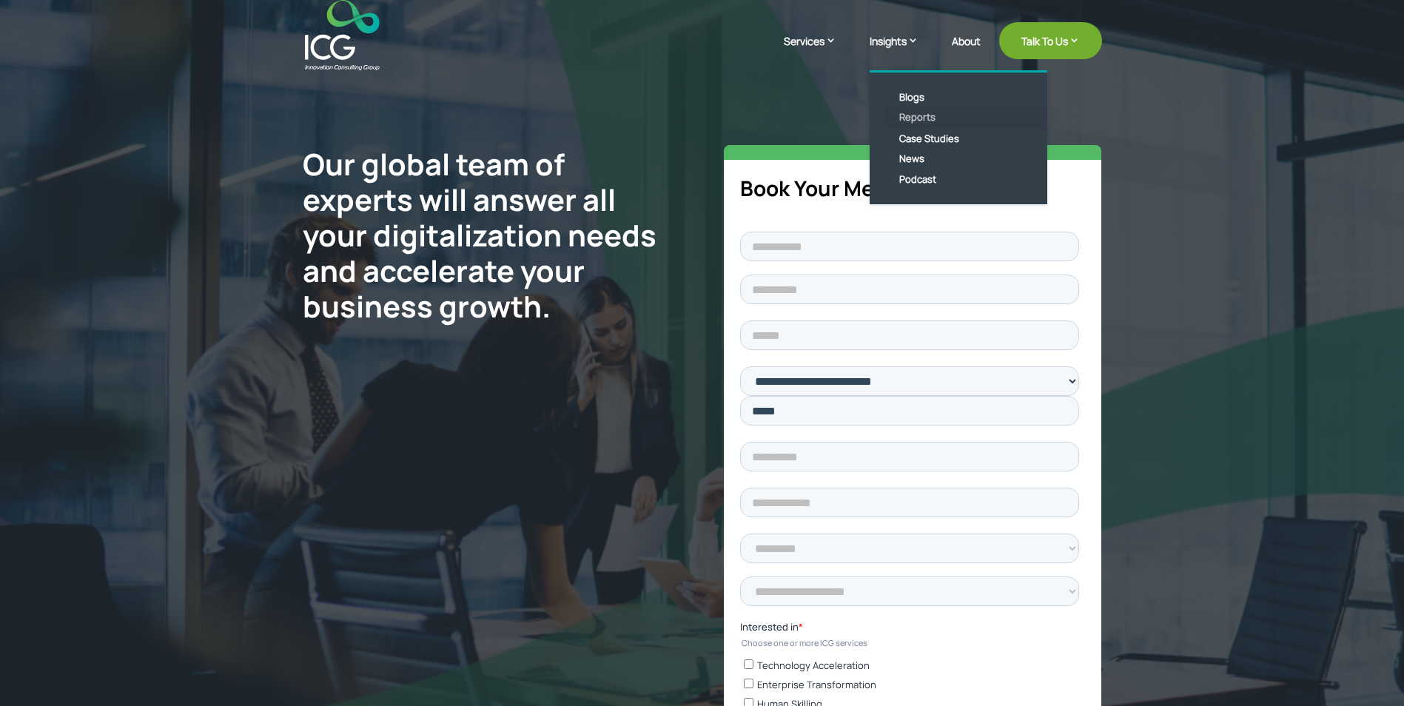
click at [916, 113] on link "Reports" at bounding box center [969, 117] width 170 height 21
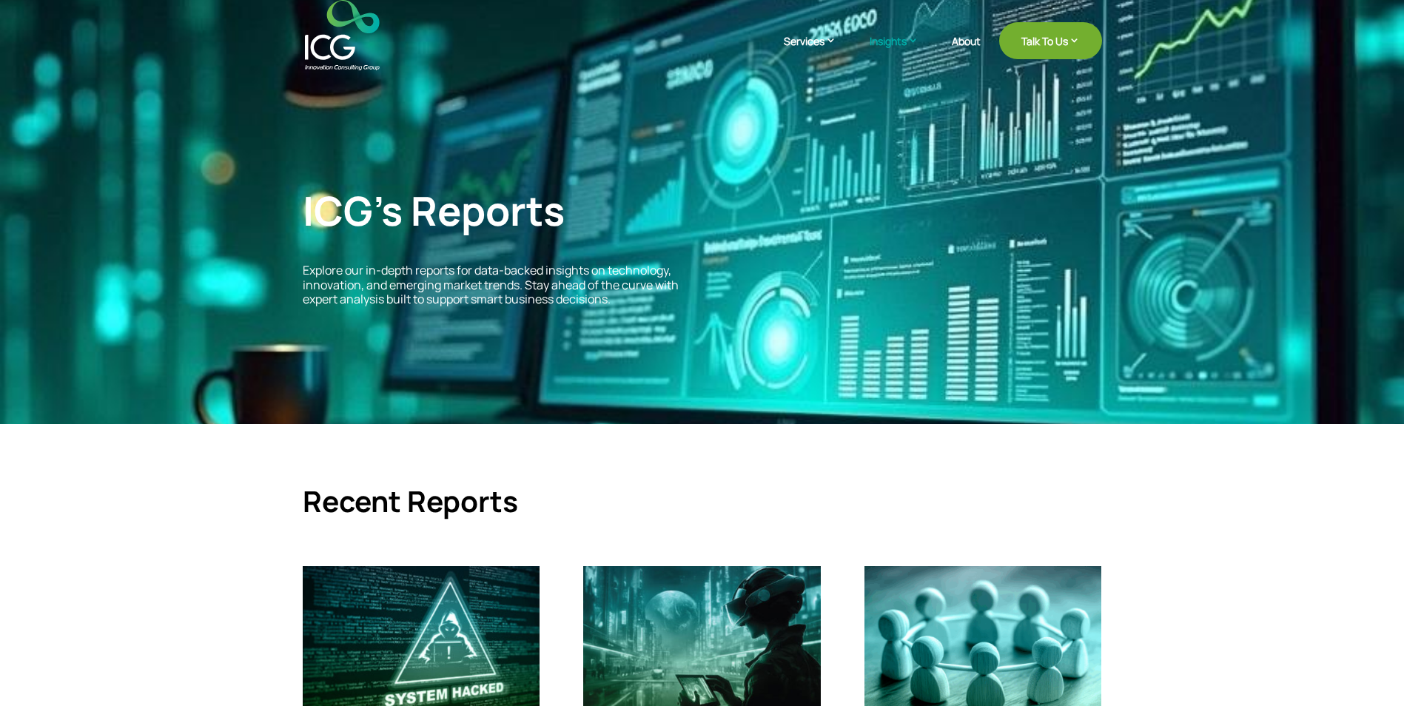
click at [313, 72] on div "ICG’s Reports Explore our in-depth reports for data-backed insights on technolo…" at bounding box center [702, 211] width 1404 height 425
click at [326, 60] on img at bounding box center [342, 35] width 75 height 70
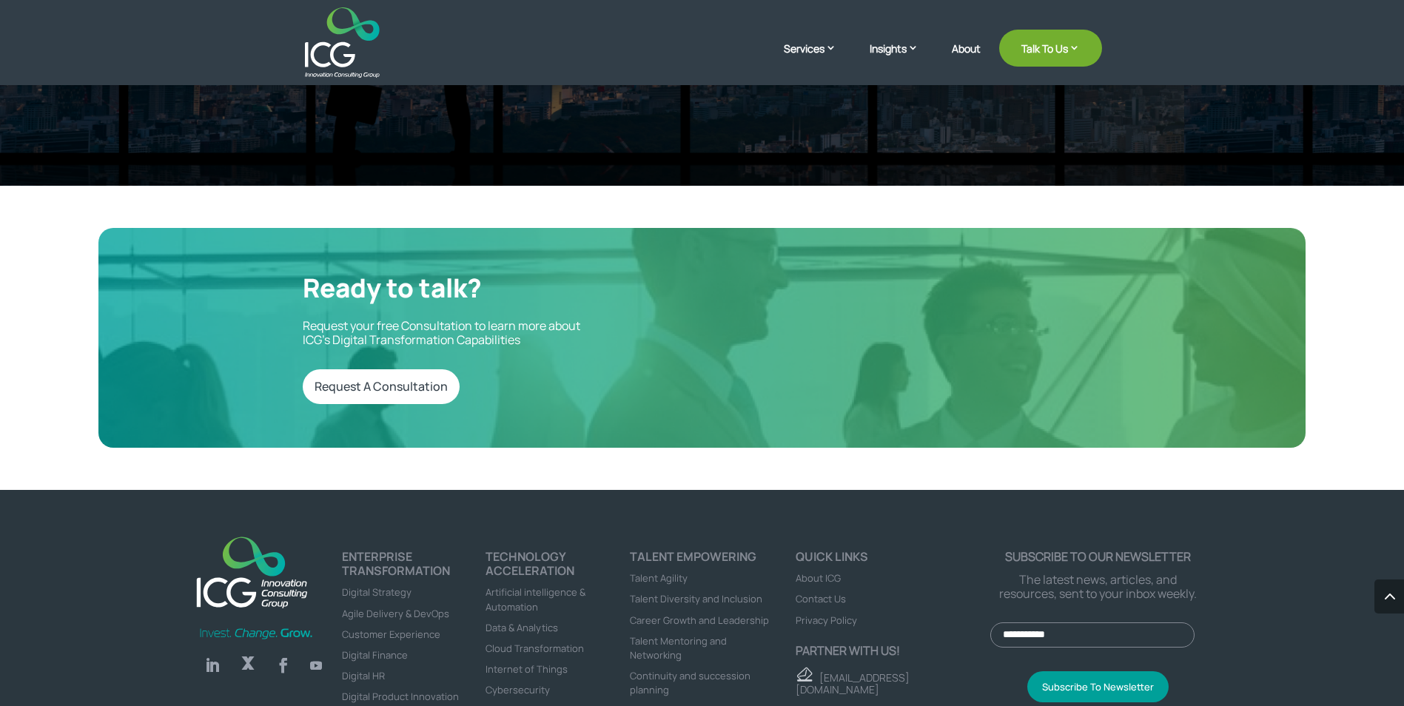
scroll to position [4943, 0]
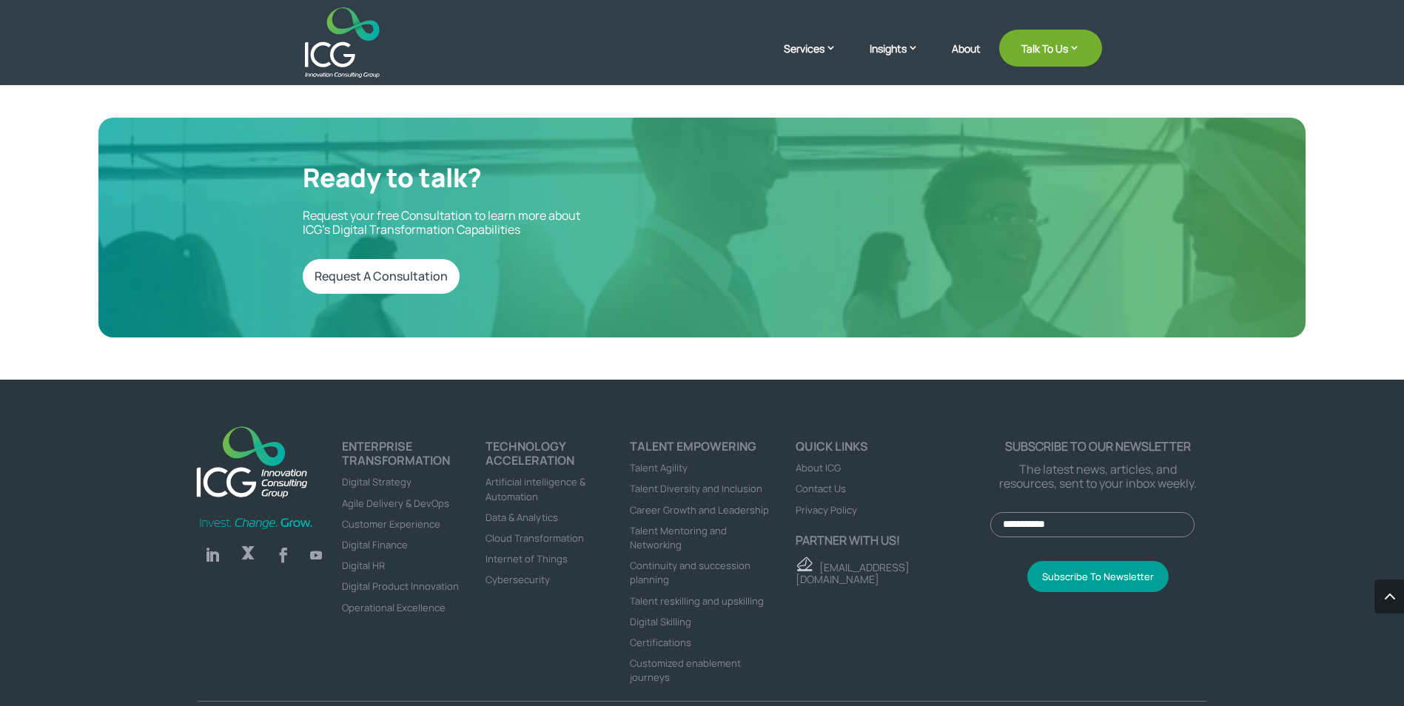
click at [653, 636] on span "Certifications" at bounding box center [660, 642] width 61 height 13
